Goal: Task Accomplishment & Management: Complete application form

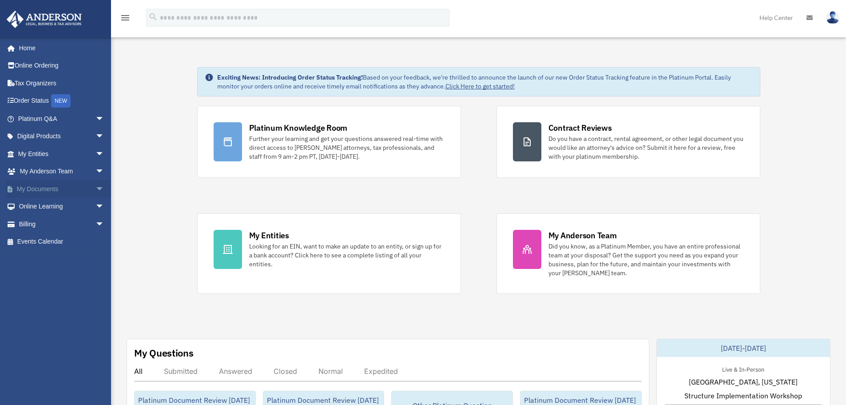
click at [96, 188] on span "arrow_drop_down" at bounding box center [105, 189] width 18 height 18
click at [96, 119] on span "arrow_drop_down" at bounding box center [105, 119] width 18 height 18
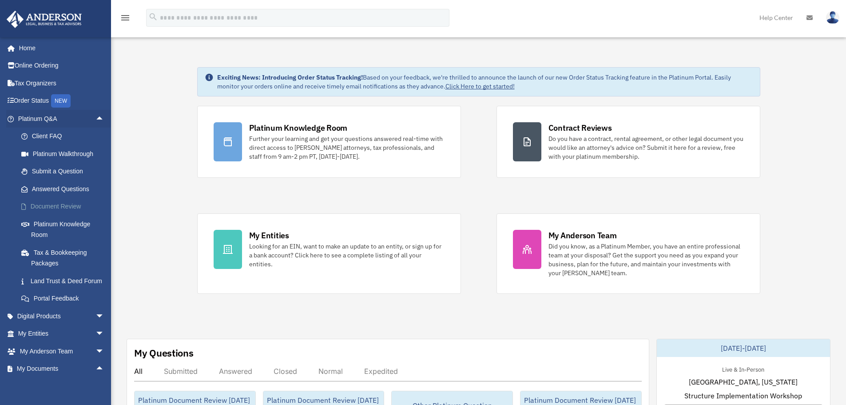
click at [53, 204] on link "Document Review" at bounding box center [64, 207] width 105 height 18
click at [53, 203] on link "Document Review" at bounding box center [64, 207] width 105 height 18
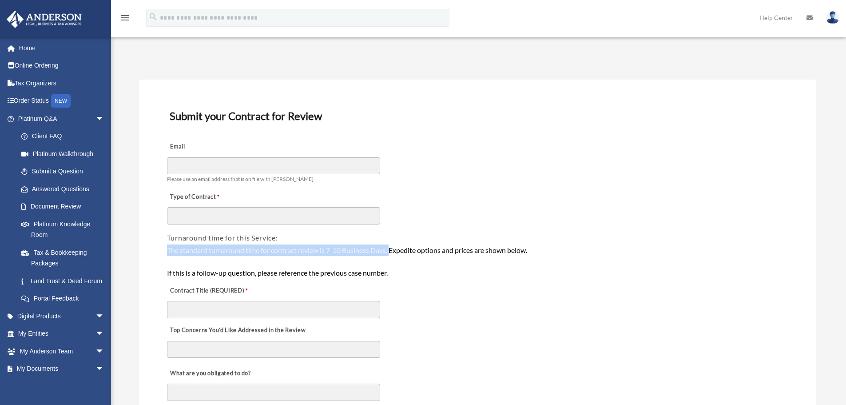
drag, startPoint x: 166, startPoint y: 248, endPoint x: 392, endPoint y: 252, distance: 226.7
click at [392, 252] on div "The standard turnaround time for contract review is 7-10 Business Days. Expedit…" at bounding box center [477, 261] width 623 height 36
copy div "The standard turnaround time for contract review is 7-10 Business Days."
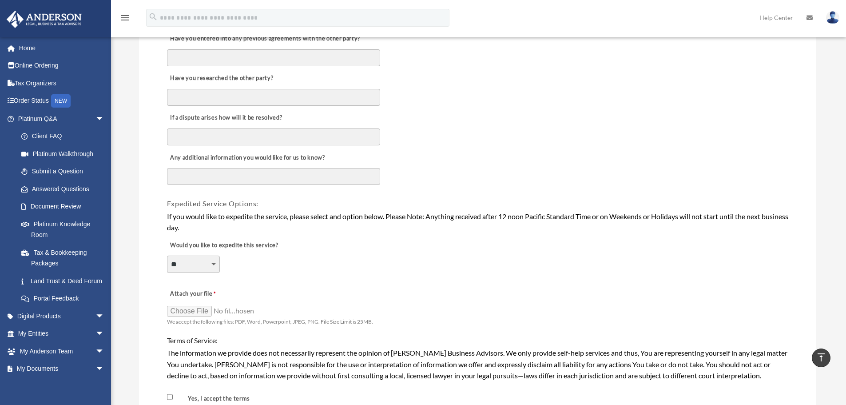
scroll to position [533, 0]
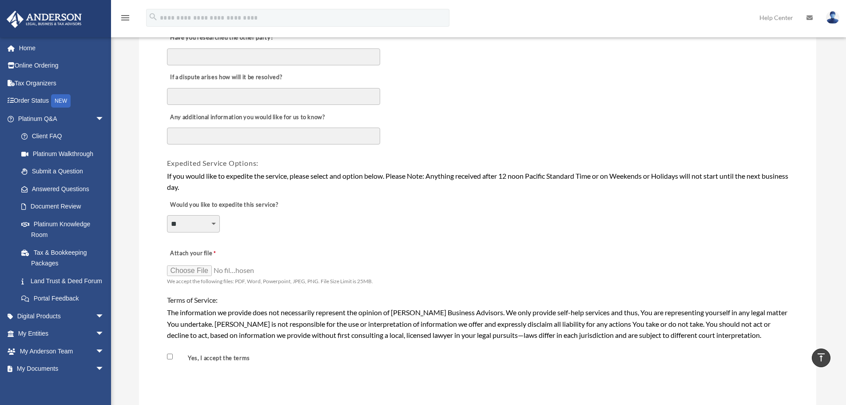
drag, startPoint x: 199, startPoint y: 224, endPoint x: 198, endPoint y: 230, distance: 5.5
click at [199, 224] on select "**********" at bounding box center [193, 223] width 53 height 17
select select "********"
click at [167, 215] on select "**********" at bounding box center [193, 223] width 53 height 17
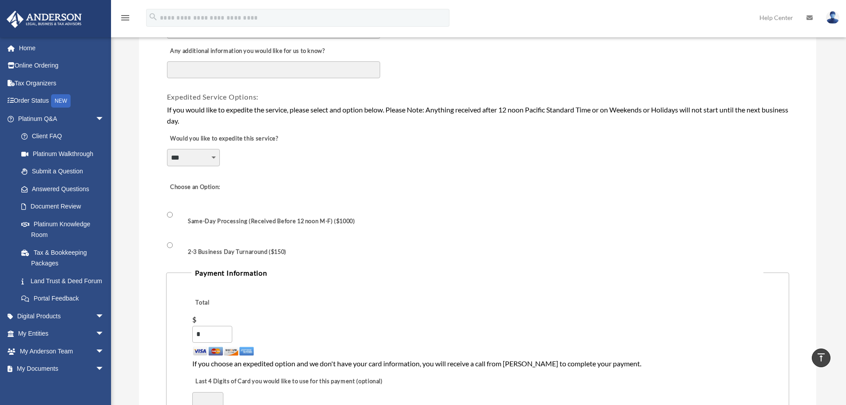
scroll to position [622, 0]
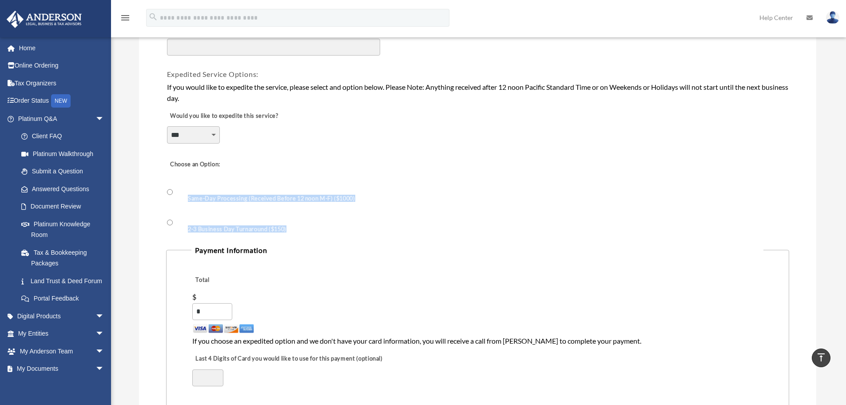
drag, startPoint x: 305, startPoint y: 228, endPoint x: 182, endPoint y: 202, distance: 126.4
click at [182, 202] on span "Same-Day Processing (Received Before 12 noon M-F) ($1000) 2-3 Business Day Turn…" at bounding box center [265, 209] width 197 height 54
copy span "Same-Day Processing (Received Before 12 noon M-F) ($1000) 2-3 Business Day Turn…"
